Goal: Transaction & Acquisition: Purchase product/service

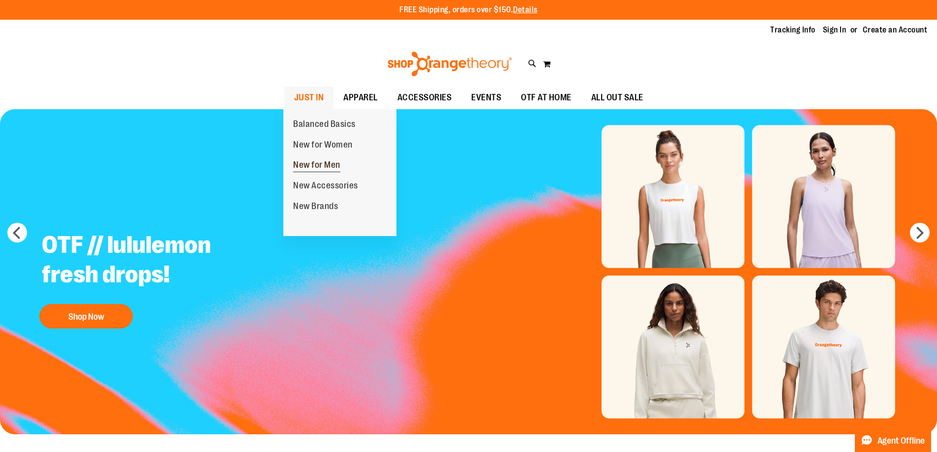
click at [335, 164] on span "New for Men" at bounding box center [316, 166] width 47 height 12
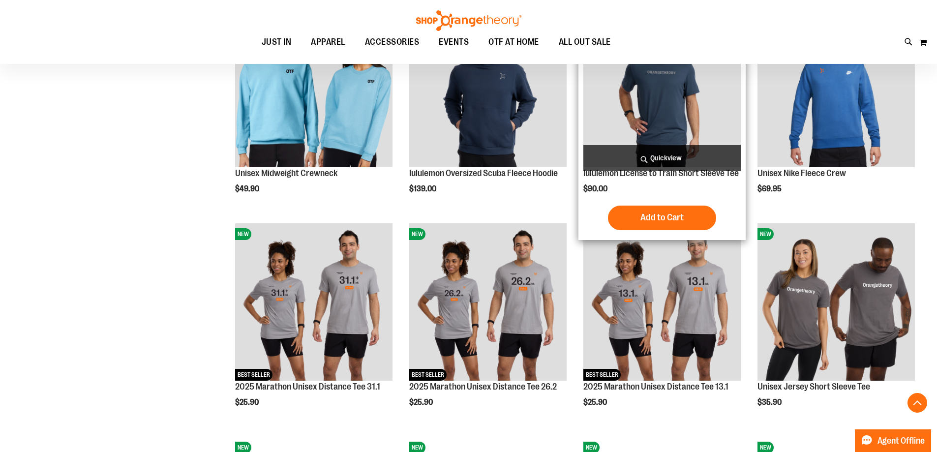
scroll to position [836, 0]
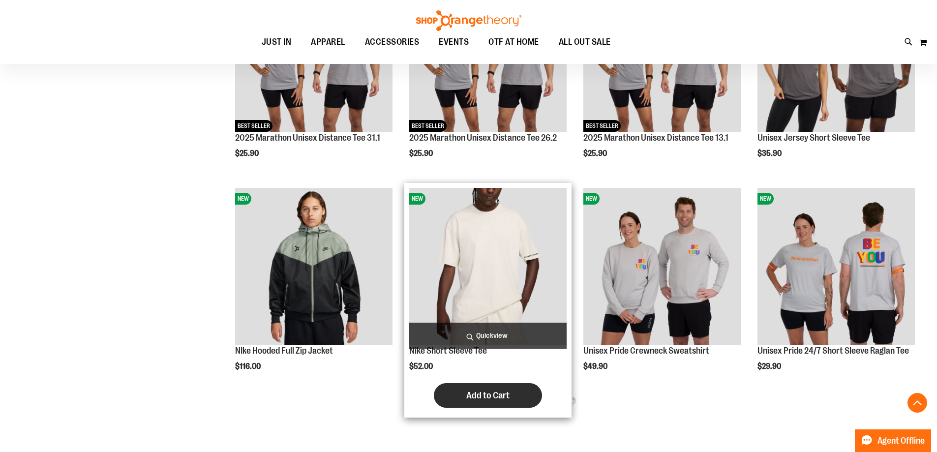
scroll to position [1230, 0]
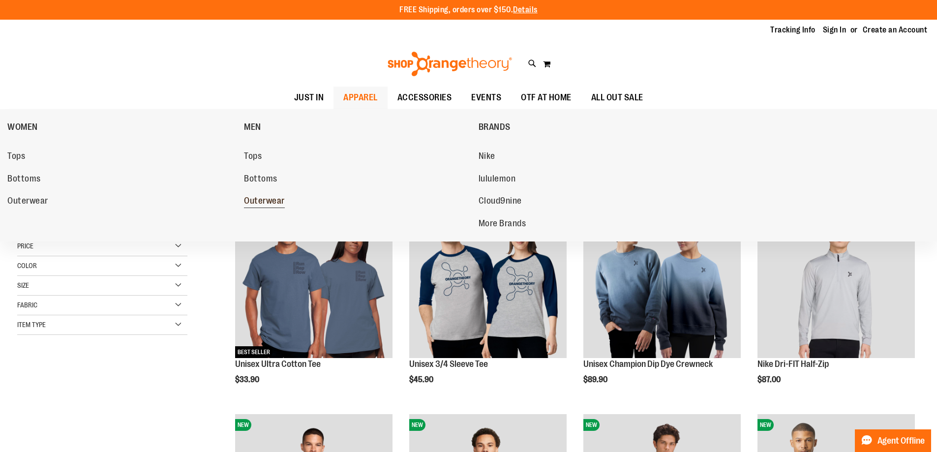
click at [277, 197] on span "Outerwear" at bounding box center [264, 202] width 41 height 12
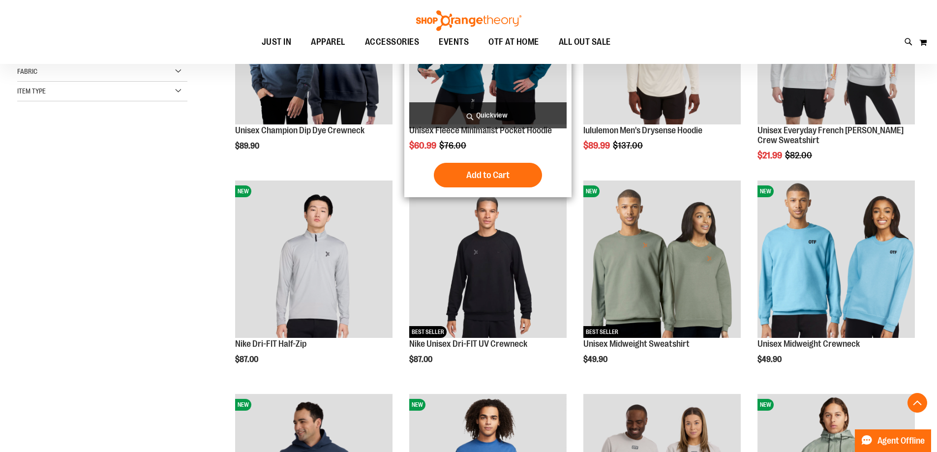
scroll to position [246, 0]
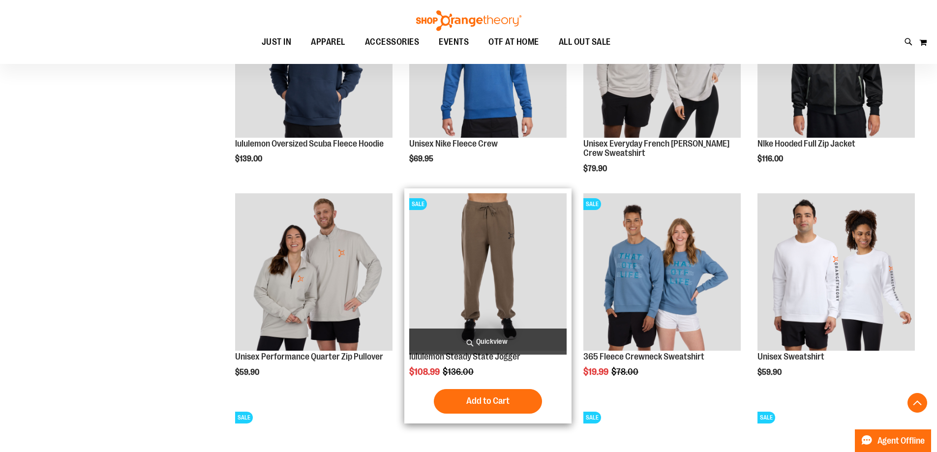
scroll to position [738, 0]
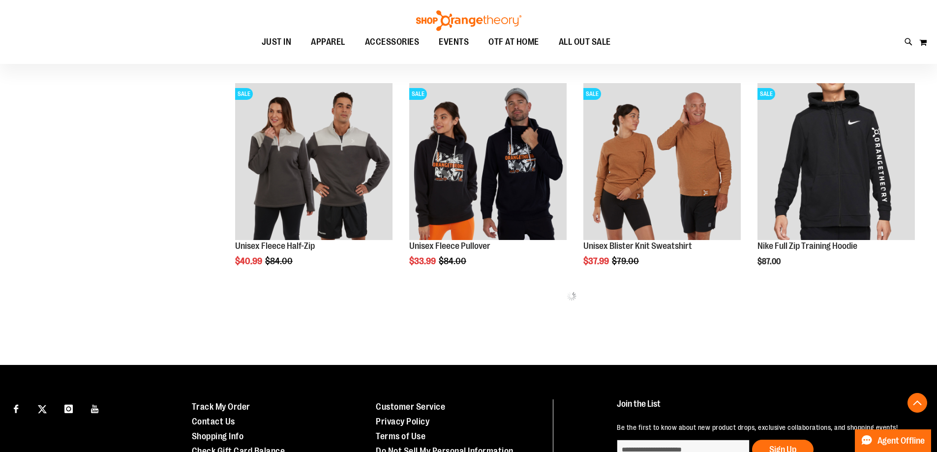
scroll to position [1180, 0]
